Goal: Transaction & Acquisition: Purchase product/service

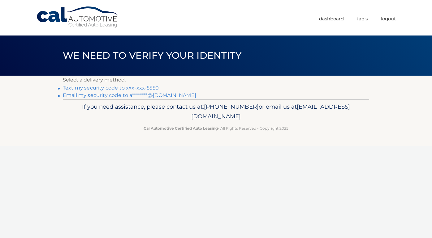
click at [149, 88] on link "Text my security code to xxx-xxx-5550" at bounding box center [111, 88] width 96 height 6
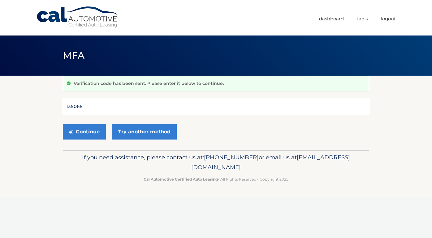
type input "135066"
click at [84, 132] on button "Continue" at bounding box center [84, 131] width 43 height 15
click at [90, 131] on button "Continue" at bounding box center [84, 131] width 43 height 15
click at [95, 105] on input "135066" at bounding box center [216, 106] width 306 height 15
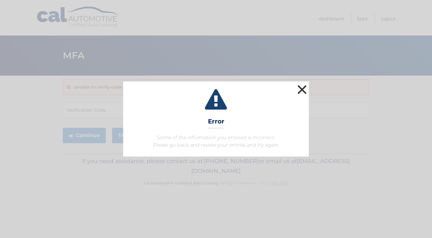
click at [303, 89] on button "×" at bounding box center [302, 90] width 12 height 12
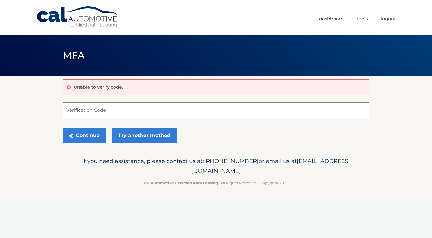
click at [84, 113] on input "Verification Code" at bounding box center [216, 110] width 306 height 15
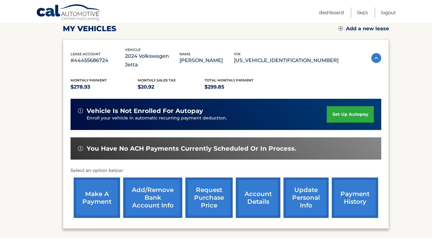
scroll to position [103, 0]
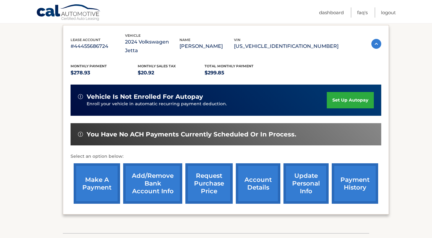
click at [99, 169] on link "make a payment" at bounding box center [97, 184] width 46 height 41
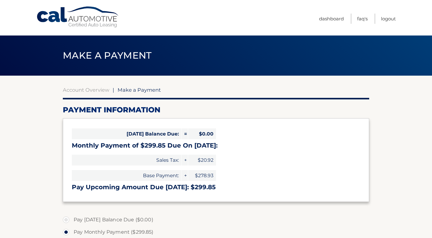
select select "YmI0ODc5OWQtZTA2Mi00YWMwLWJkNWUtY2VkMjg2MmE2OGM2"
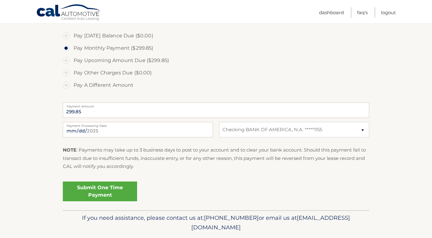
scroll to position [194, 0]
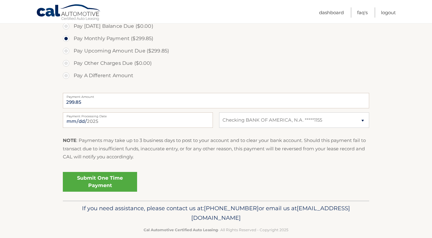
click at [103, 182] on link "Submit One Time Payment" at bounding box center [100, 182] width 74 height 20
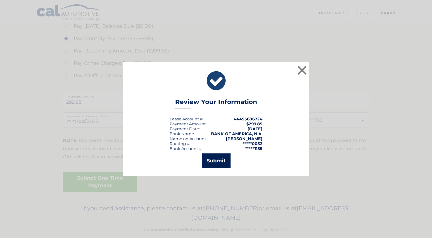
click at [213, 163] on button "Submit" at bounding box center [216, 161] width 29 height 15
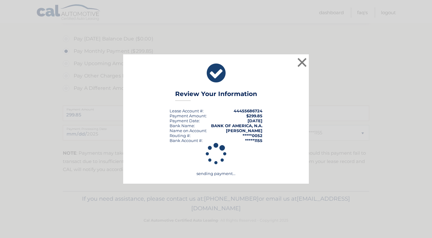
scroll to position [180, 0]
